Goal: Connect with others: Connect with others

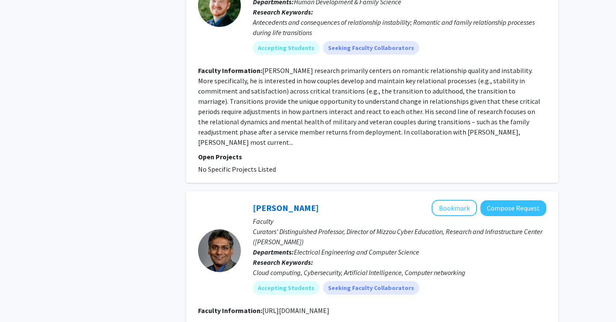
scroll to position [1952, 0]
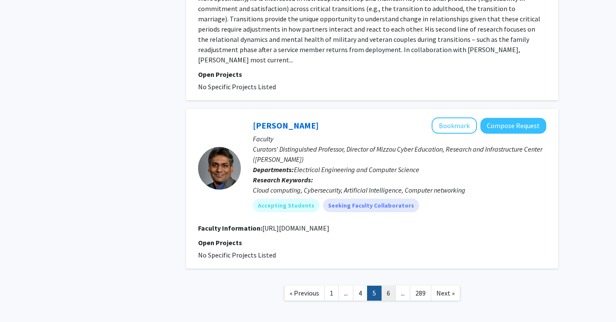
click at [385, 286] on link "6" at bounding box center [388, 293] width 15 height 15
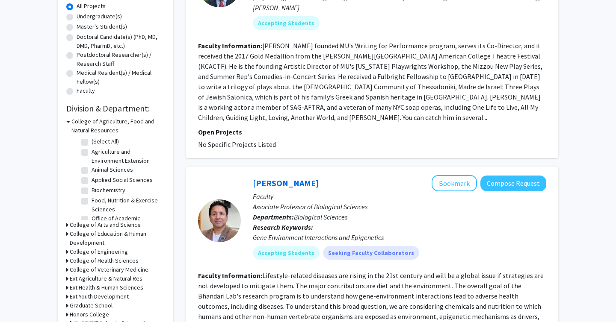
scroll to position [159, 0]
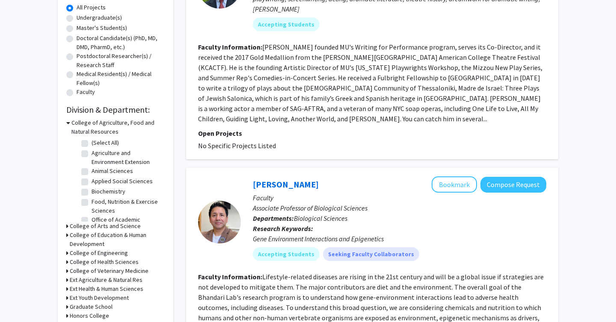
click at [94, 260] on h3 "College of Health Sciences" at bounding box center [104, 262] width 69 height 9
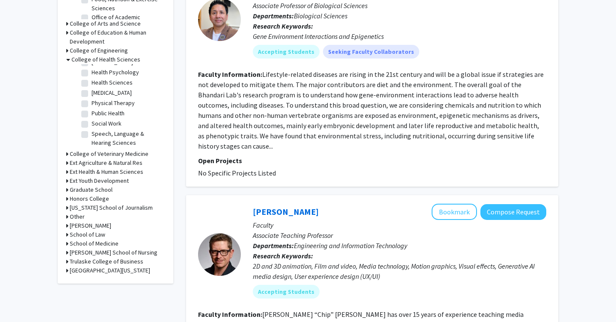
scroll to position [377, 0]
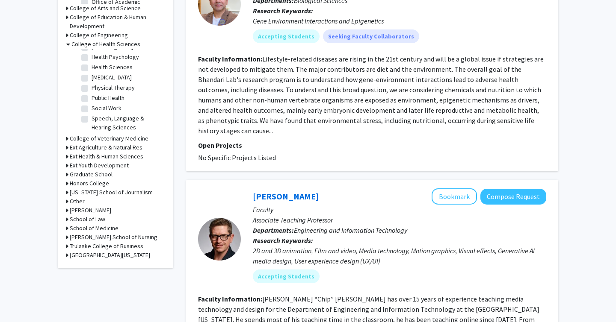
click at [89, 232] on h3 "School of Medicine" at bounding box center [94, 228] width 49 height 9
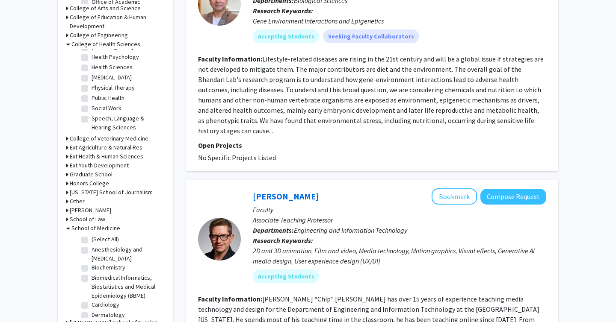
click at [92, 239] on label "(Select All)" at bounding box center [105, 239] width 27 height 9
click at [92, 239] on input "(Select All)" at bounding box center [95, 238] width 6 height 6
checkbox input "true"
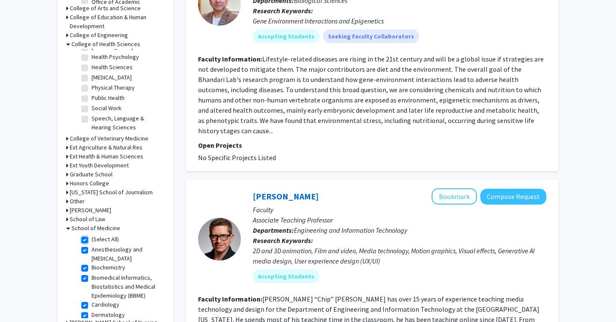
checkbox input "true"
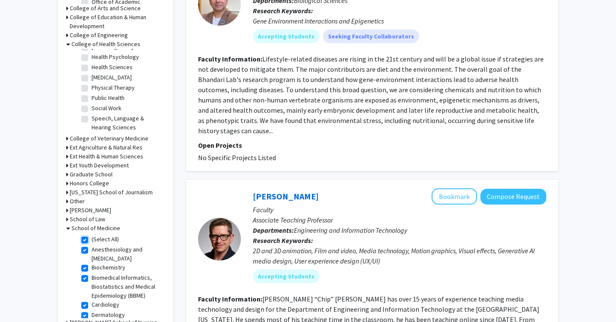
checkbox input "true"
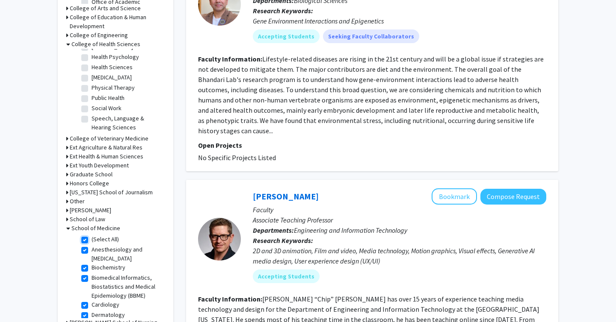
checkbox input "true"
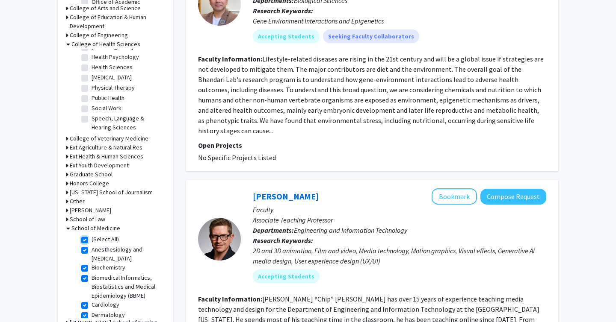
checkbox input "true"
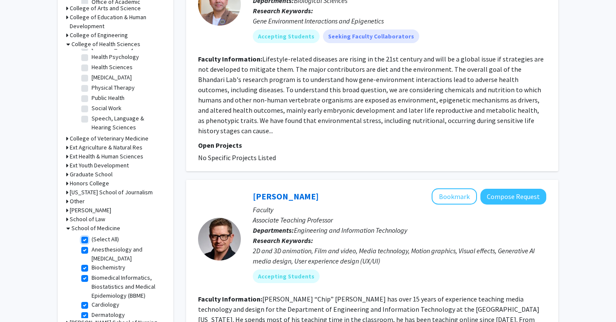
checkbox input "true"
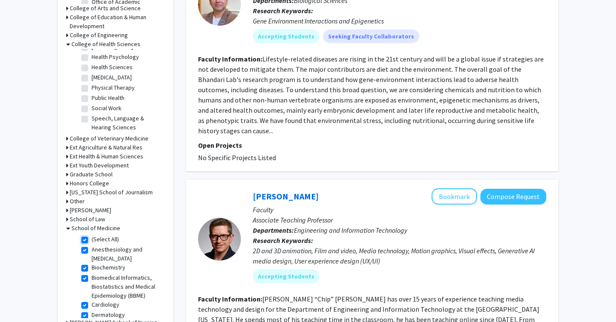
checkbox input "true"
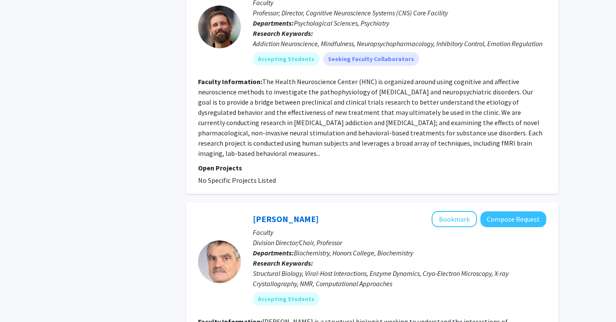
scroll to position [2630, 0]
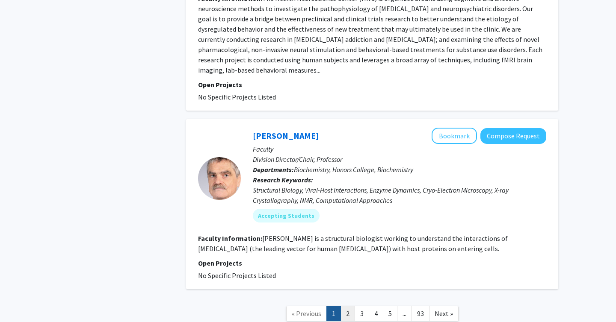
click at [345, 307] on link "2" at bounding box center [347, 314] width 15 height 15
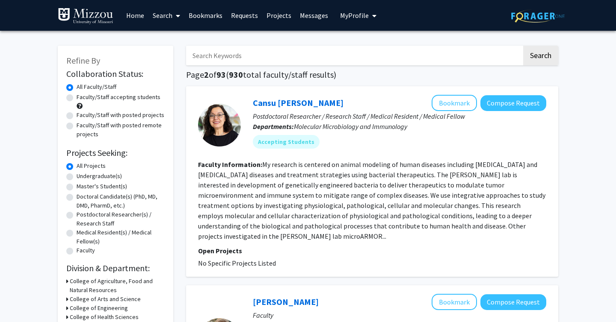
click at [77, 174] on label "Undergraduate(s)" at bounding box center [99, 176] width 45 height 9
click at [77, 174] on input "Undergraduate(s)" at bounding box center [80, 175] width 6 height 6
radio input "true"
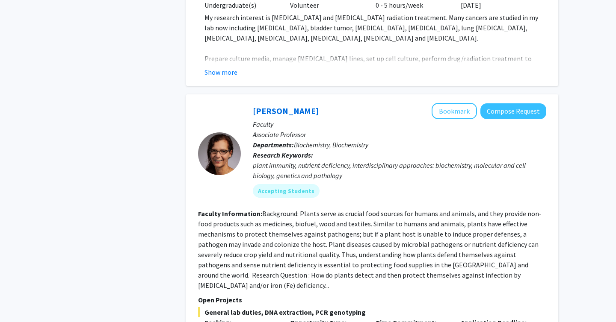
scroll to position [1215, 0]
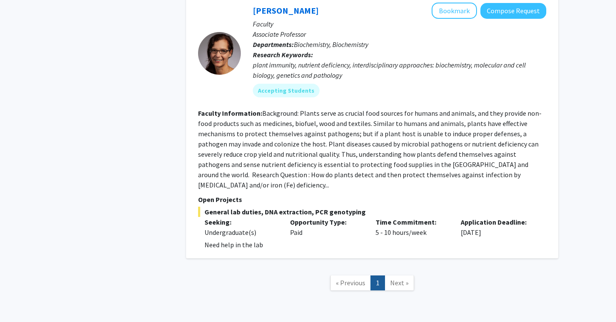
click at [404, 279] on span "Next »" at bounding box center [399, 283] width 18 height 9
click at [394, 279] on span "Next »" at bounding box center [399, 283] width 18 height 9
click at [345, 279] on span "« Previous" at bounding box center [351, 283] width 30 height 9
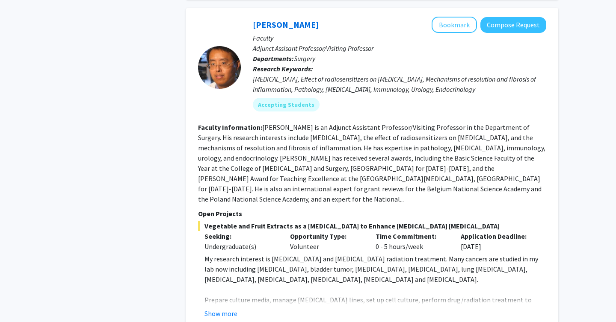
scroll to position [803, 0]
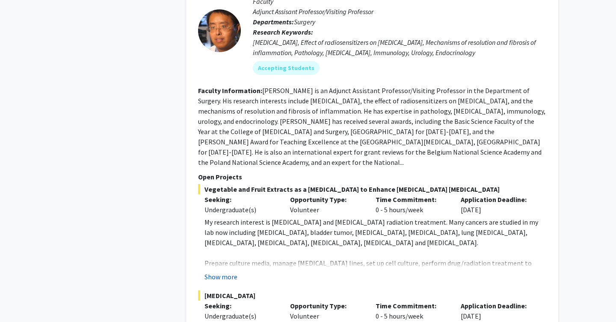
click at [227, 272] on button "Show more" at bounding box center [220, 277] width 33 height 10
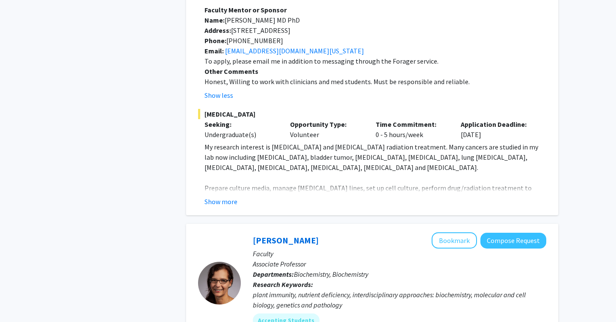
scroll to position [1202, 0]
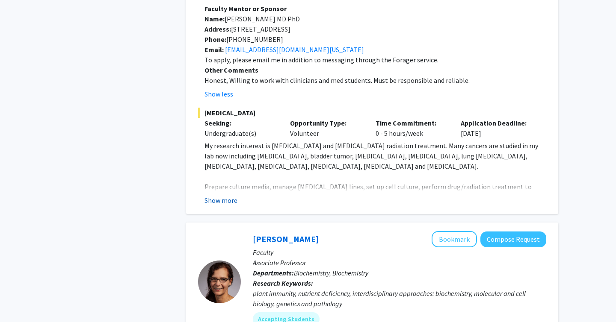
click at [215, 195] on button "Show more" at bounding box center [220, 200] width 33 height 10
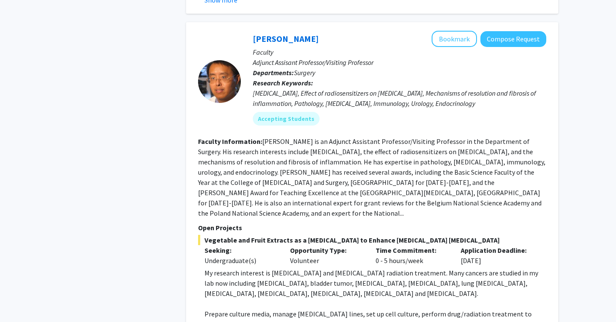
scroll to position [752, 0]
click at [502, 32] on button "Compose Request" at bounding box center [513, 40] width 66 height 16
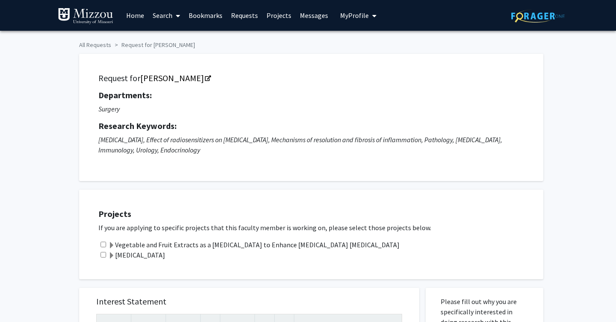
scroll to position [46, 0]
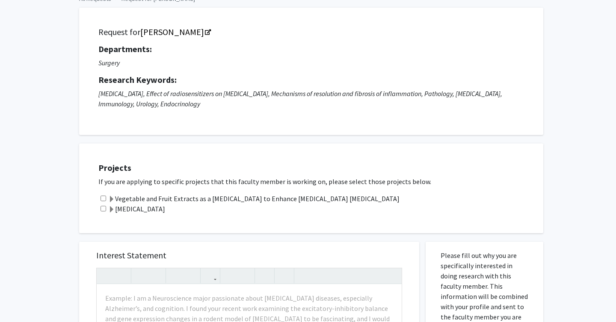
click at [103, 198] on input "checkbox" at bounding box center [103, 199] width 6 height 6
checkbox input "true"
click at [103, 210] on input "checkbox" at bounding box center [103, 209] width 6 height 6
checkbox input "true"
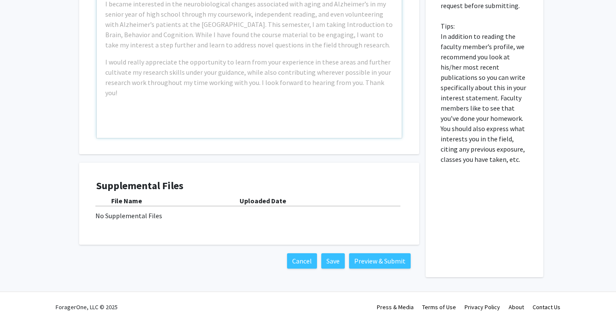
scroll to position [272, 0]
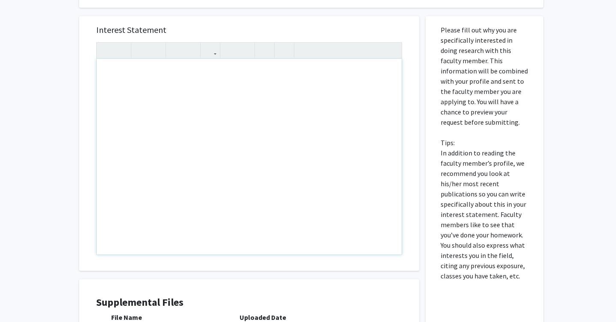
click at [197, 164] on div "Note to users with screen readers: Please press Alt+0 or Option+0 to deactivate…" at bounding box center [249, 157] width 305 height 196
type textarea "I"
click at [258, 74] on div "My name is [PERSON_NAME], I am a health science major" at bounding box center [249, 157] width 305 height 196
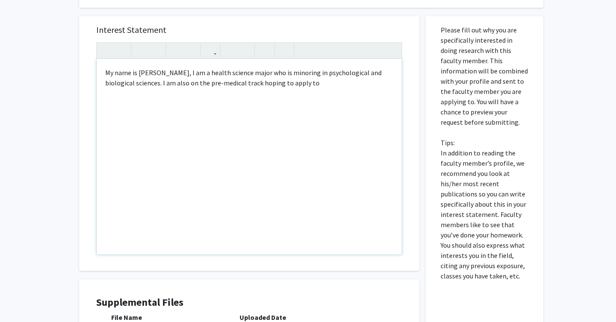
click at [159, 85] on div "My name is [PERSON_NAME], I am a health science major who is minoring in psycho…" at bounding box center [249, 157] width 305 height 196
drag, startPoint x: 340, startPoint y: 90, endPoint x: 270, endPoint y: 84, distance: 69.5
click at [270, 84] on div "My name is [PERSON_NAME], I am a health science major who is minoring in psycho…" at bounding box center [249, 157] width 305 height 196
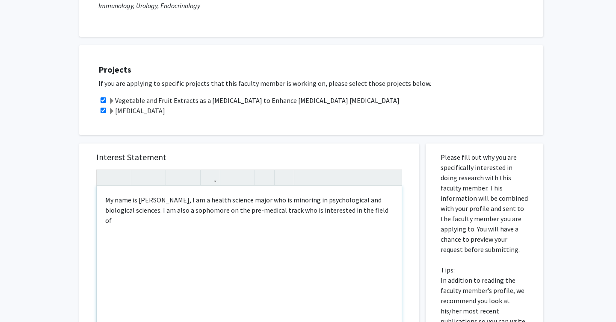
scroll to position [146, 0]
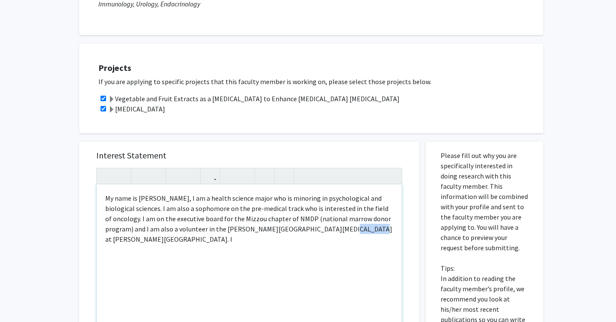
click at [301, 233] on div "My name is [PERSON_NAME], I am a health science major who is minoring in psycho…" at bounding box center [249, 283] width 305 height 196
click at [299, 230] on div "My name is [PERSON_NAME], I am a health science major who is minoring in psycho…" at bounding box center [249, 283] width 305 height 196
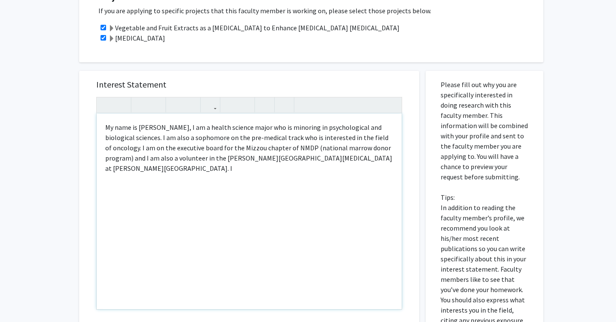
scroll to position [224, 0]
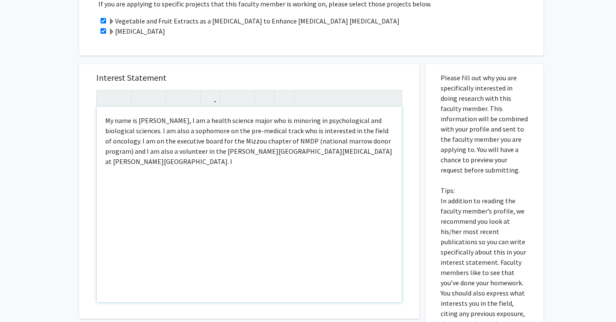
click at [115, 144] on div "My name is [PERSON_NAME], I am a health science major who is minoring in psycho…" at bounding box center [249, 205] width 305 height 196
click at [154, 178] on div "My name is [PERSON_NAME], I am a health science major who is minoring in psycho…" at bounding box center [249, 205] width 305 height 196
click at [253, 140] on div "My name is [PERSON_NAME], I am a health science major who is minoring in psycho…" at bounding box center [249, 205] width 305 height 196
type textarea "My name is [PERSON_NAME], I am a health science major who is minoring in psycho…"
click at [255, 166] on div "My name is [PERSON_NAME], I am a health science major who is minoring in psycho…" at bounding box center [249, 205] width 305 height 196
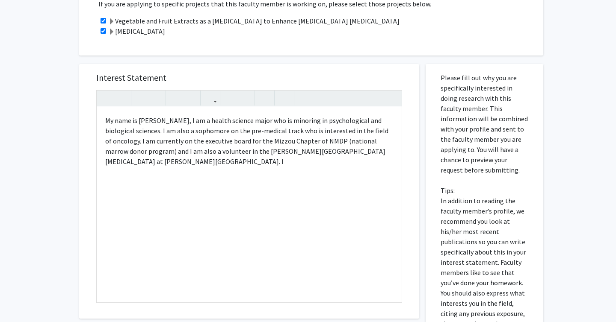
click at [465, 15] on div "Projects If you are applying to specific projects that this faculty member is w…" at bounding box center [316, 10] width 453 height 68
